Goal: Information Seeking & Learning: Learn about a topic

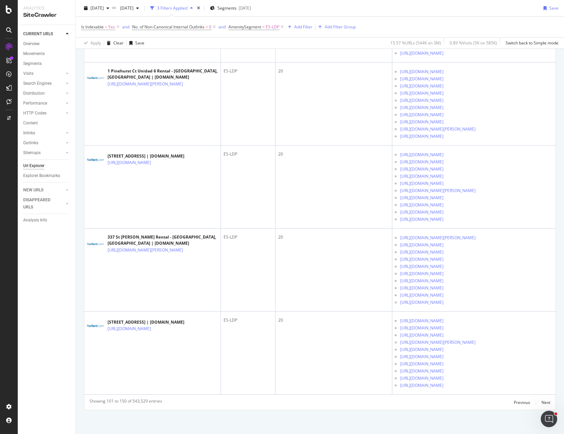
scroll to position [7238, 0]
click at [543, 402] on div "Next" at bounding box center [546, 402] width 9 height 6
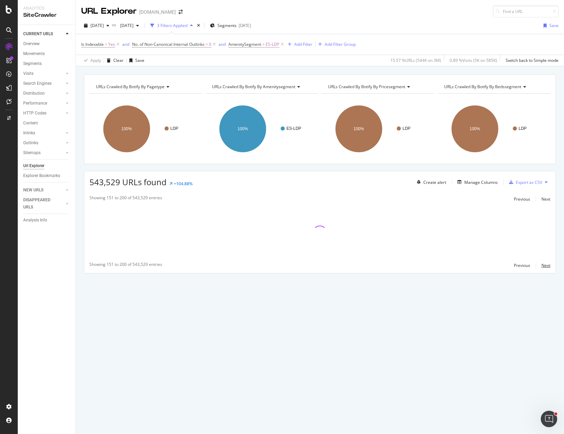
scroll to position [0, 0]
click at [284, 43] on icon at bounding box center [283, 44] width 6 height 7
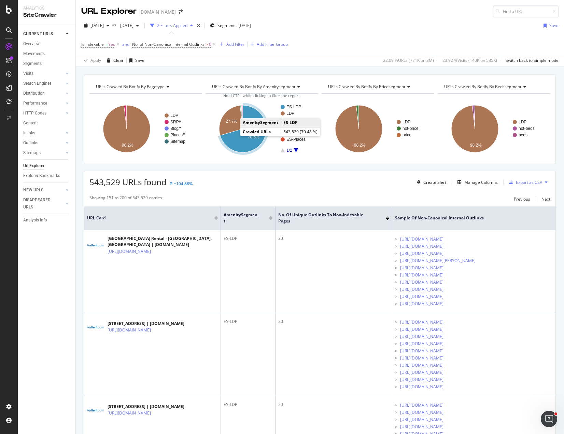
click at [239, 136] on icon "A chart." at bounding box center [243, 128] width 46 height 47
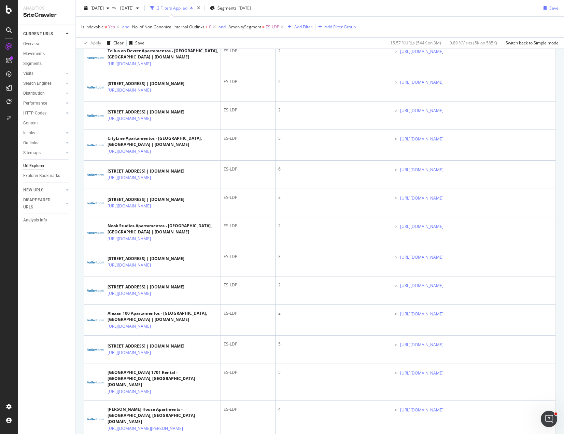
scroll to position [1706, 0]
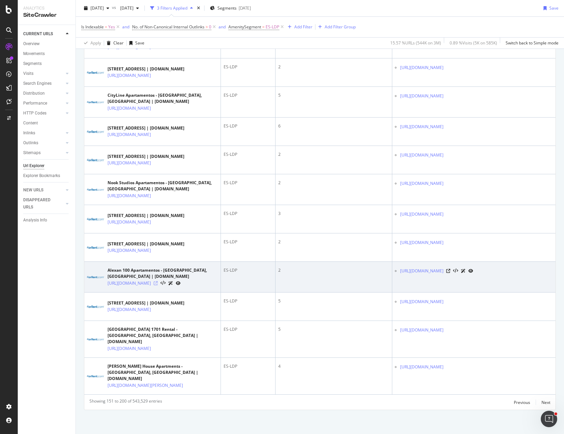
click at [158, 281] on icon at bounding box center [156, 283] width 4 height 4
